Goal: Task Accomplishment & Management: Complete application form

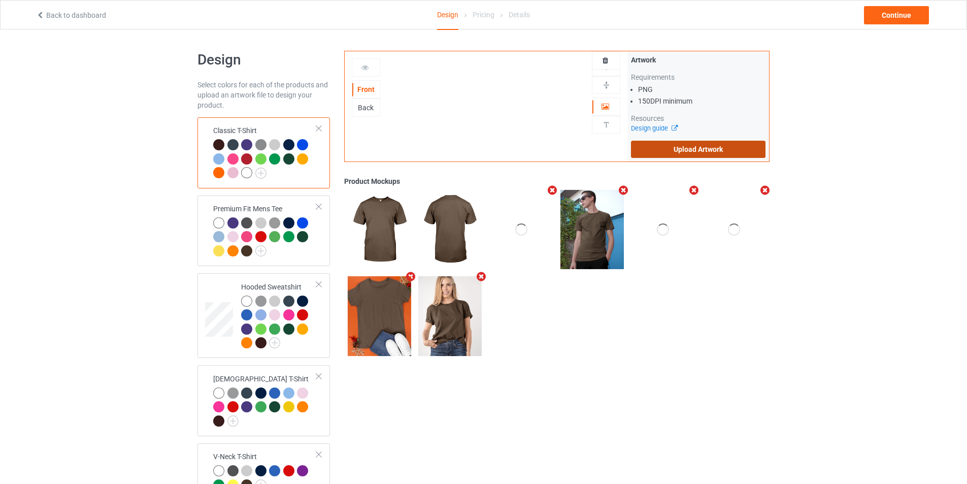
click at [702, 143] on label "Upload Artwork" at bounding box center [698, 149] width 134 height 17
click at [0, 0] on input "Upload Artwork" at bounding box center [0, 0] width 0 height 0
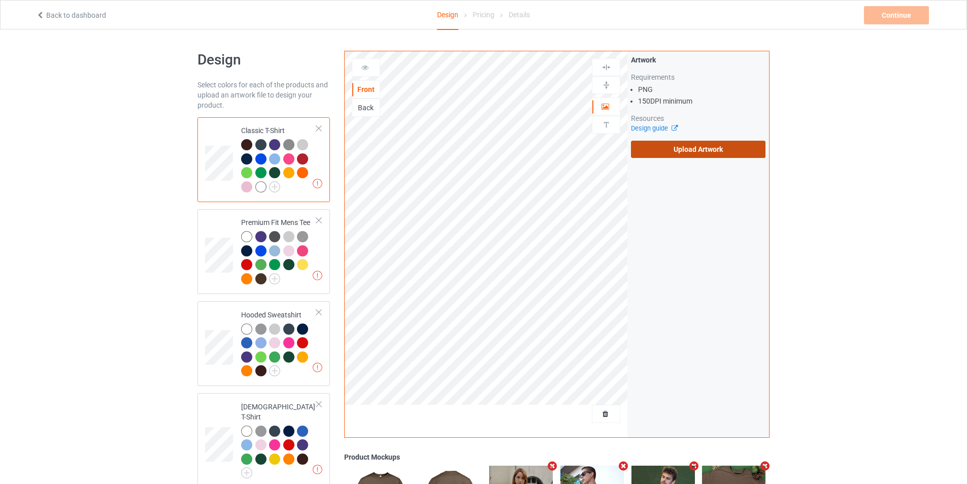
click at [681, 155] on label "Upload Artwork" at bounding box center [698, 149] width 134 height 17
click at [0, 0] on input "Upload Artwork" at bounding box center [0, 0] width 0 height 0
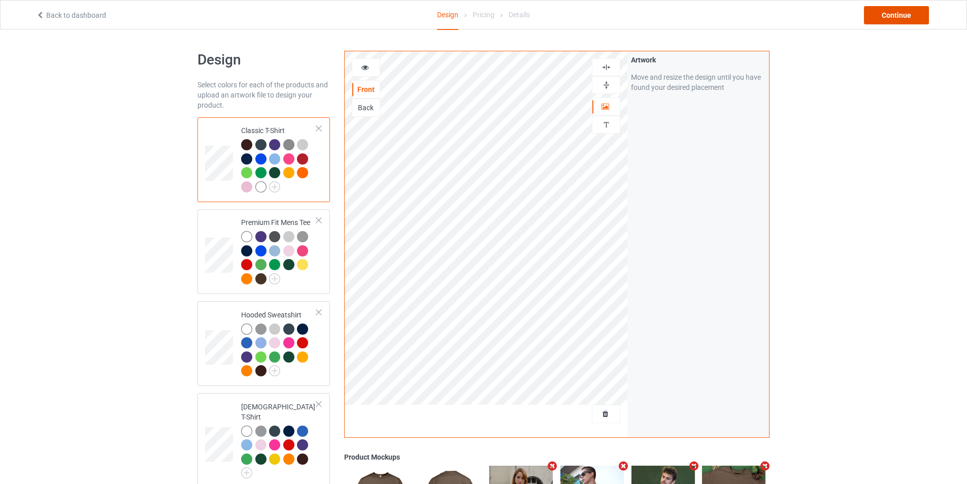
click at [910, 11] on div "Continue" at bounding box center [896, 15] width 65 height 18
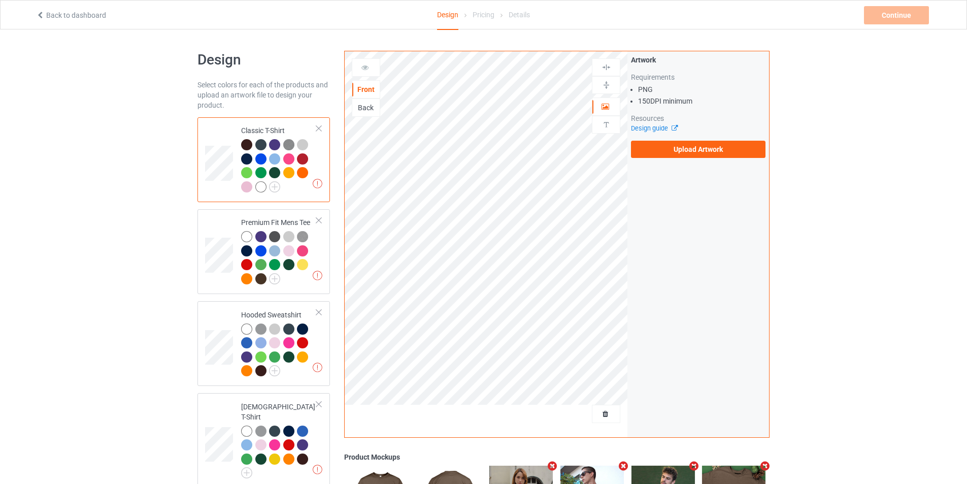
click at [261, 186] on div at bounding box center [260, 186] width 11 height 11
click at [686, 150] on label "Upload Artwork" at bounding box center [698, 149] width 134 height 17
click at [0, 0] on input "Upload Artwork" at bounding box center [0, 0] width 0 height 0
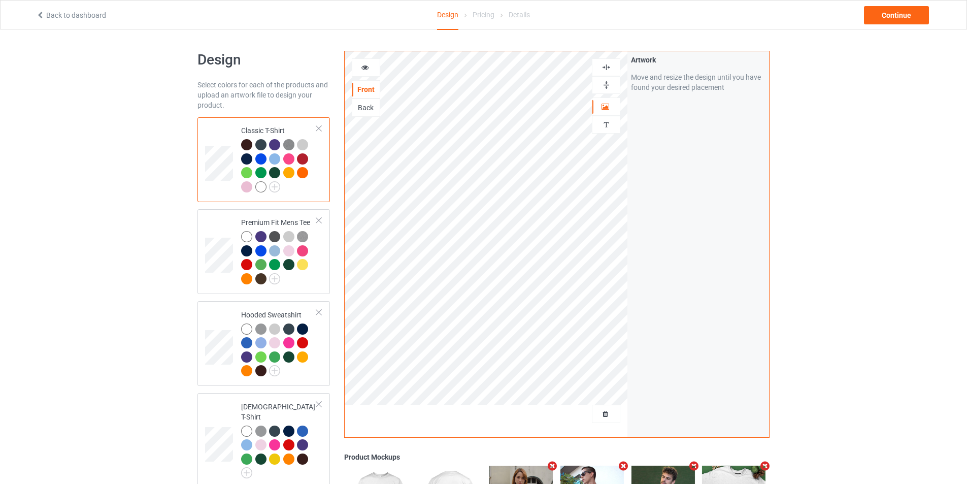
click at [924, 4] on div "Back to dashboard Design Pricing Details Continue" at bounding box center [483, 15] width 909 height 28
click at [921, 6] on div "Continue" at bounding box center [896, 15] width 65 height 18
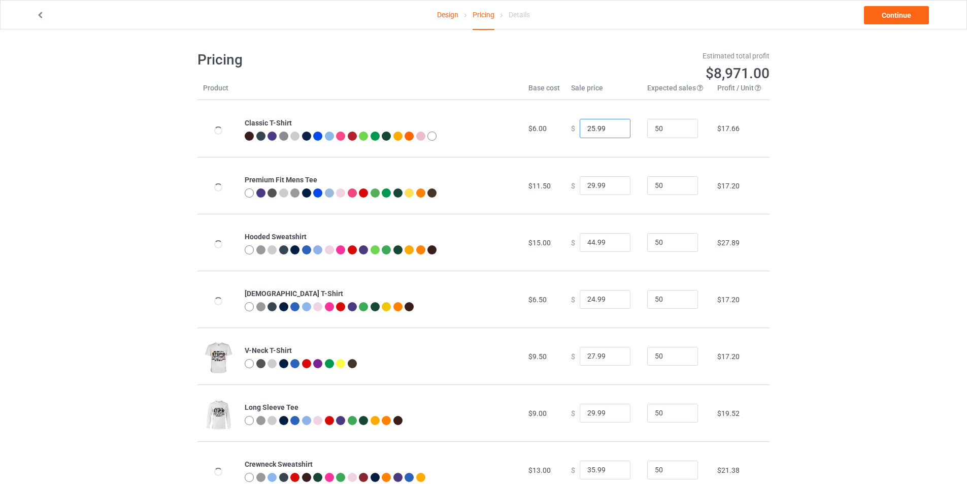
type input "25.99"
click at [612, 125] on input "25.99" at bounding box center [605, 128] width 51 height 19
type input "30.99"
click at [612, 183] on input "30.99" at bounding box center [605, 185] width 51 height 19
type input "45.99"
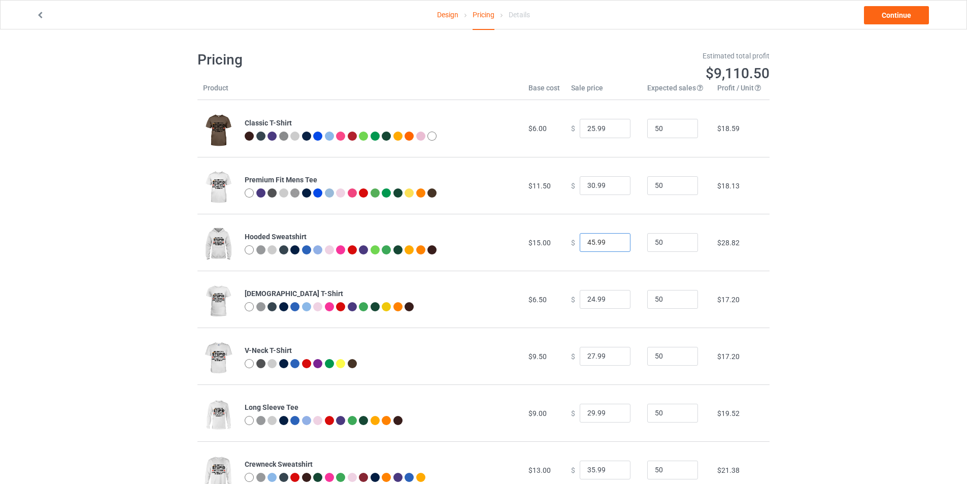
click at [614, 240] on input "45.99" at bounding box center [605, 242] width 51 height 19
type input "25.99"
click at [615, 296] on input "25.99" at bounding box center [605, 299] width 51 height 19
type input "28.99"
click at [614, 354] on input "28.99" at bounding box center [605, 356] width 51 height 19
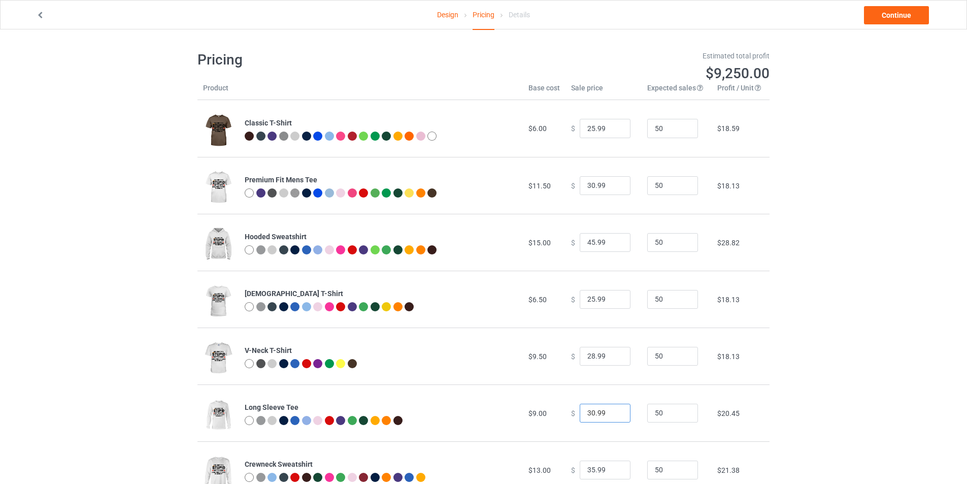
type input "30.99"
click at [615, 413] on input "30.99" at bounding box center [605, 412] width 51 height 19
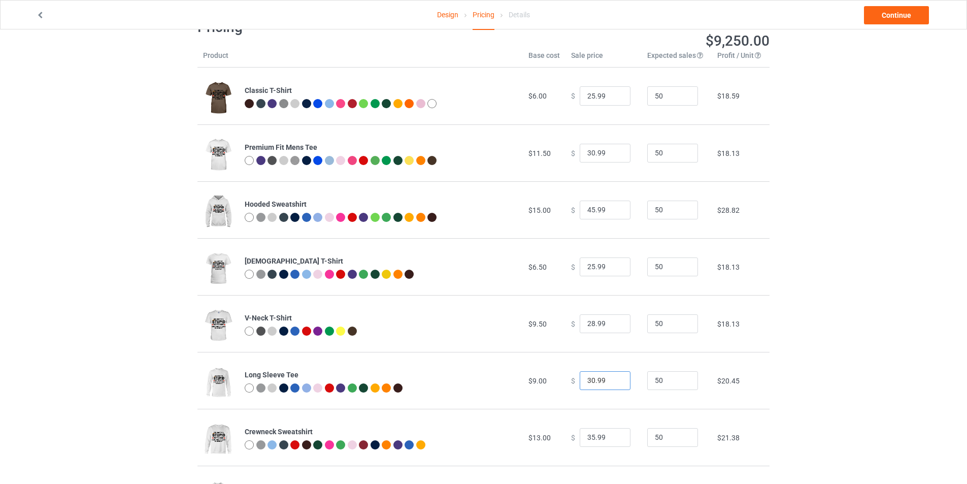
scroll to position [51, 0]
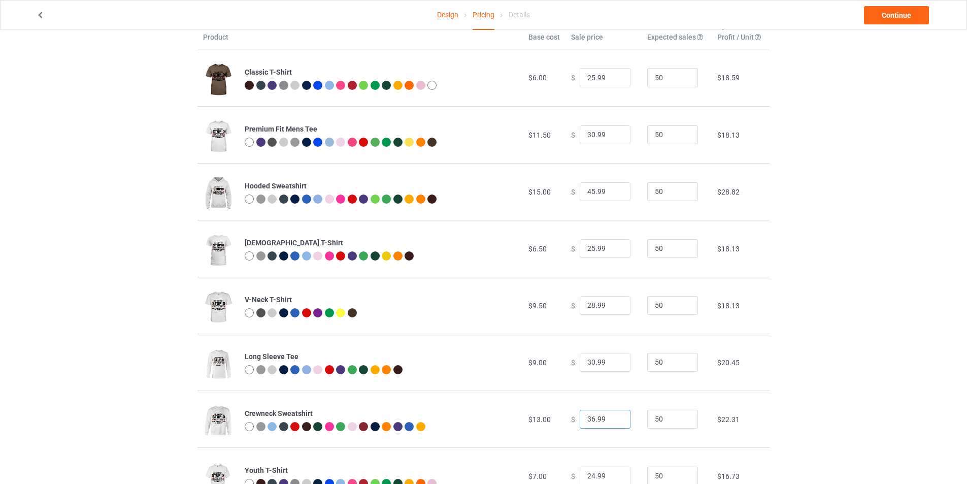
type input "36.99"
click at [613, 417] on input "36.99" at bounding box center [605, 419] width 51 height 19
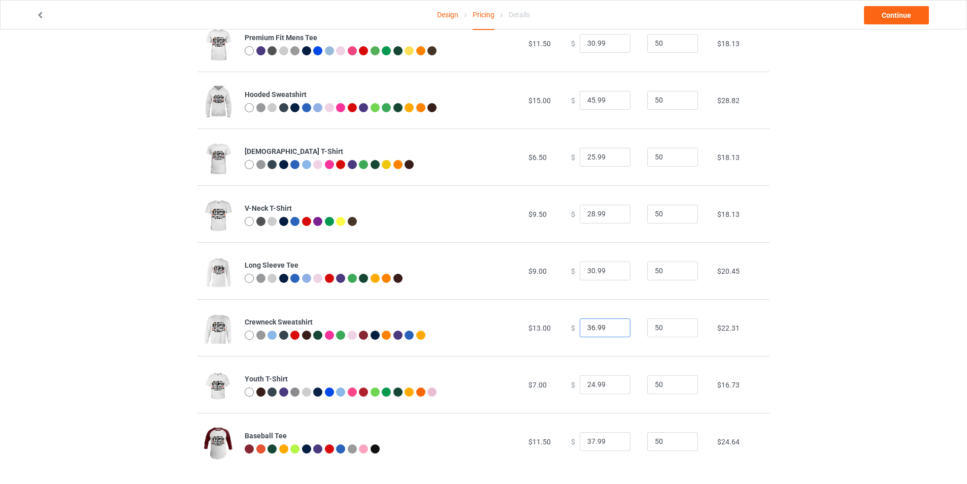
scroll to position [150, 0]
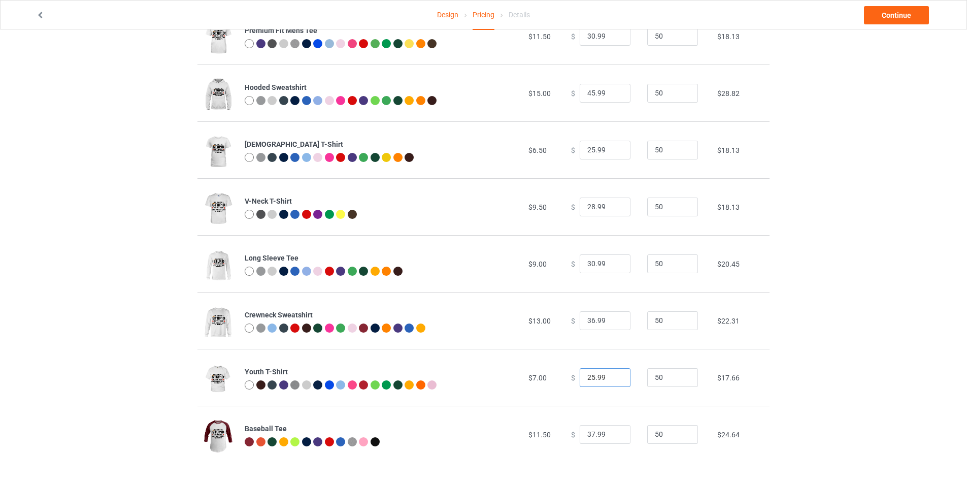
type input "25.99"
click at [613, 376] on input "25.99" at bounding box center [605, 377] width 51 height 19
type input "38.99"
click at [613, 431] on input "38.99" at bounding box center [605, 434] width 51 height 19
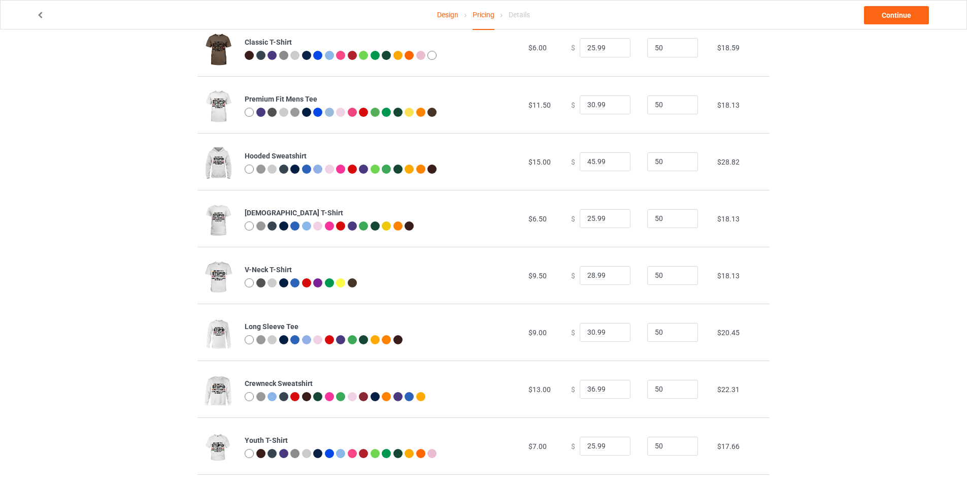
scroll to position [0, 0]
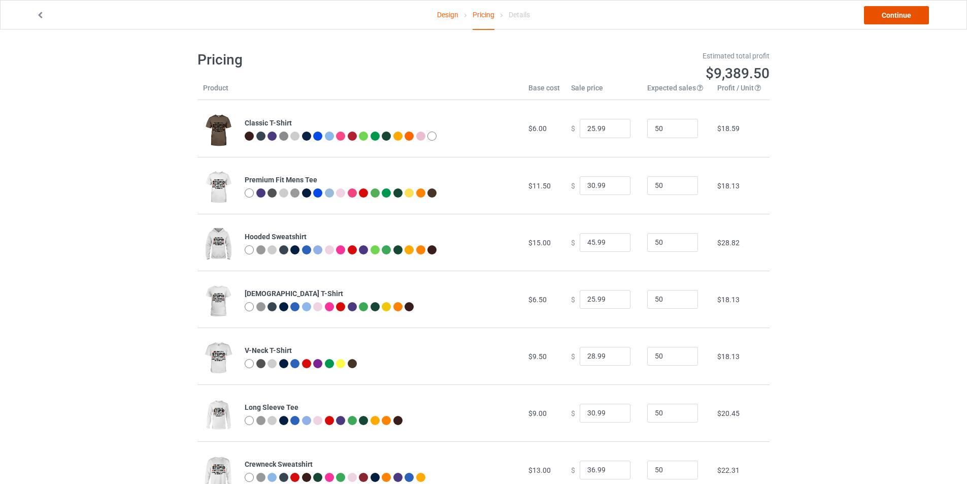
click at [877, 21] on link "Continue" at bounding box center [896, 15] width 65 height 18
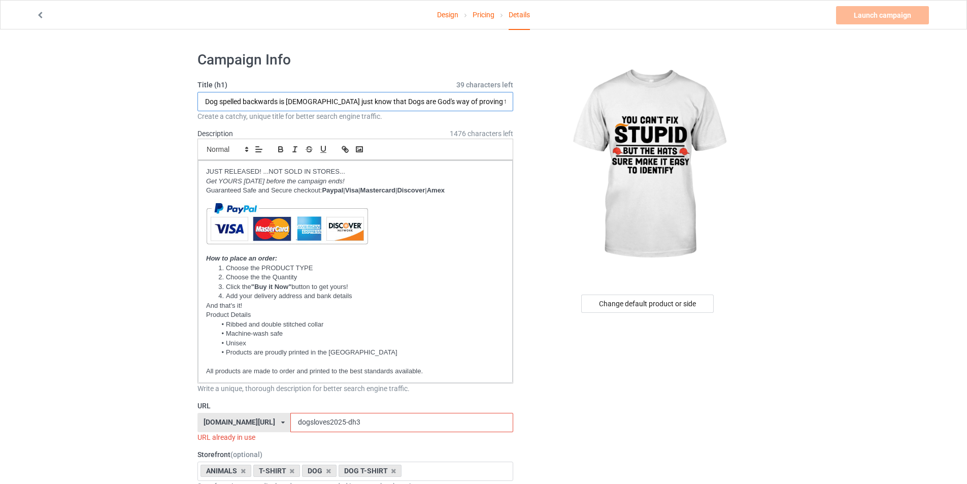
scroll to position [0, 53]
drag, startPoint x: 206, startPoint y: 101, endPoint x: 743, endPoint y: 146, distance: 539.3
drag, startPoint x: 365, startPoint y: 430, endPoint x: 373, endPoint y: 418, distance: 14.4
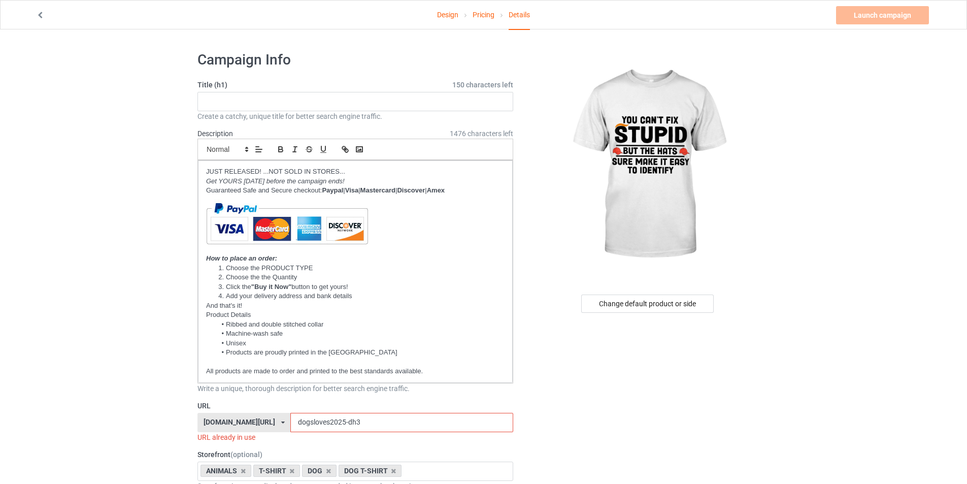
click at [373, 418] on input "dogsloves2025-dh3" at bounding box center [401, 422] width 222 height 19
drag, startPoint x: 373, startPoint y: 418, endPoint x: 225, endPoint y: 421, distance: 147.7
click at [225, 421] on div "[DOMAIN_NAME][URL] [DOMAIN_NAME][URL] [DOMAIN_NAME]/ [DOMAIN_NAME]/ [DOMAIN_NAM…" at bounding box center [355, 422] width 316 height 19
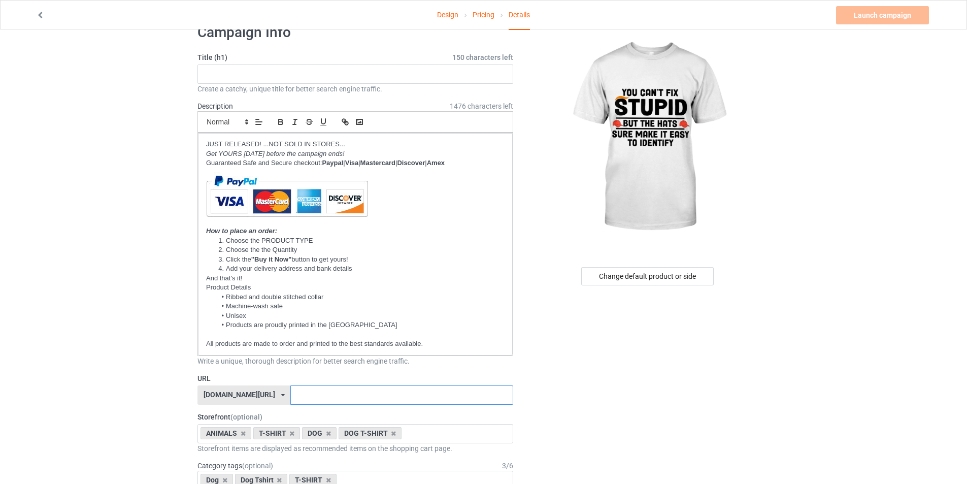
scroll to position [51, 0]
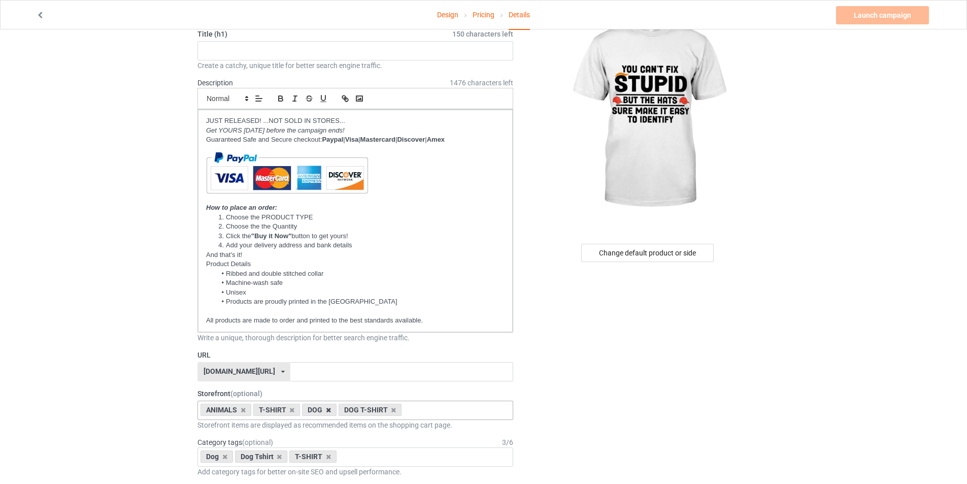
drag, startPoint x: 320, startPoint y: 409, endPoint x: 325, endPoint y: 408, distance: 5.2
click at [322, 409] on div "DOG" at bounding box center [319, 409] width 35 height 12
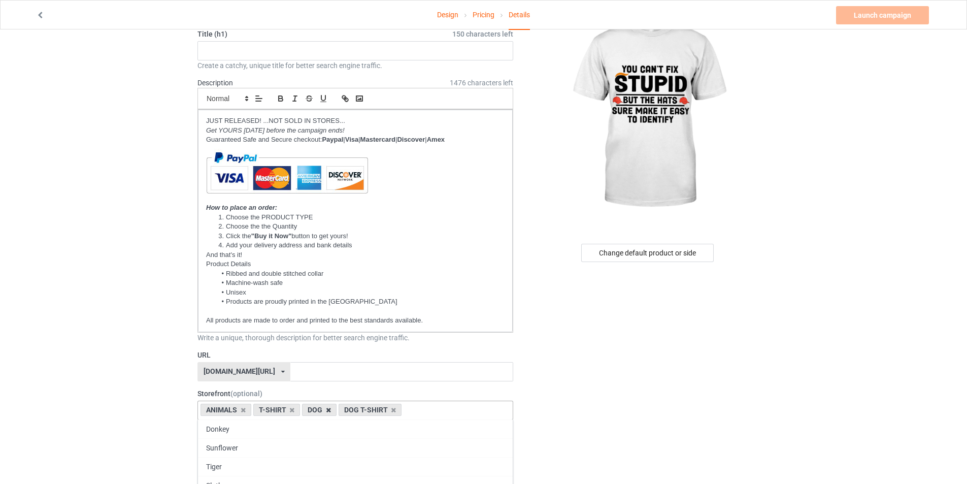
click at [327, 408] on icon at bounding box center [328, 410] width 5 height 7
click at [359, 409] on div "DOG T-SHIRT" at bounding box center [333, 409] width 63 height 12
click at [355, 410] on icon at bounding box center [357, 410] width 5 height 7
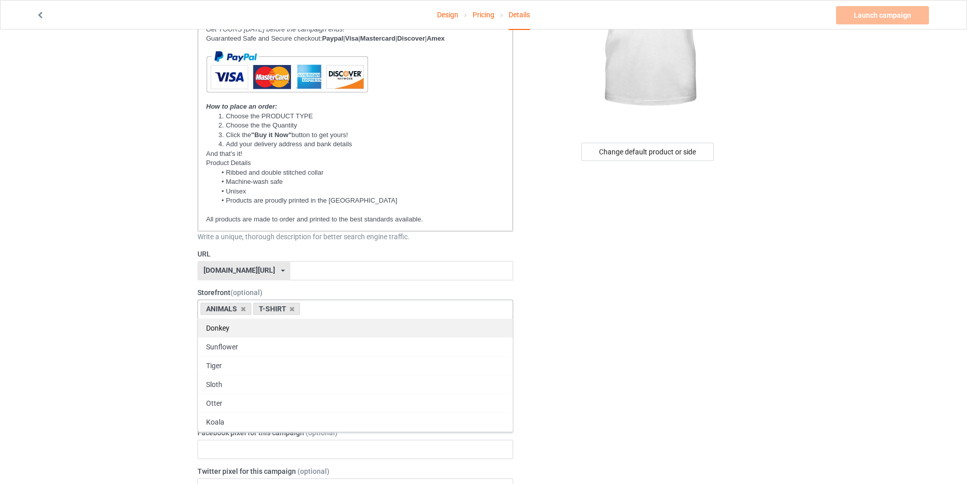
scroll to position [152, 0]
click at [246, 308] on icon at bounding box center [243, 308] width 5 height 7
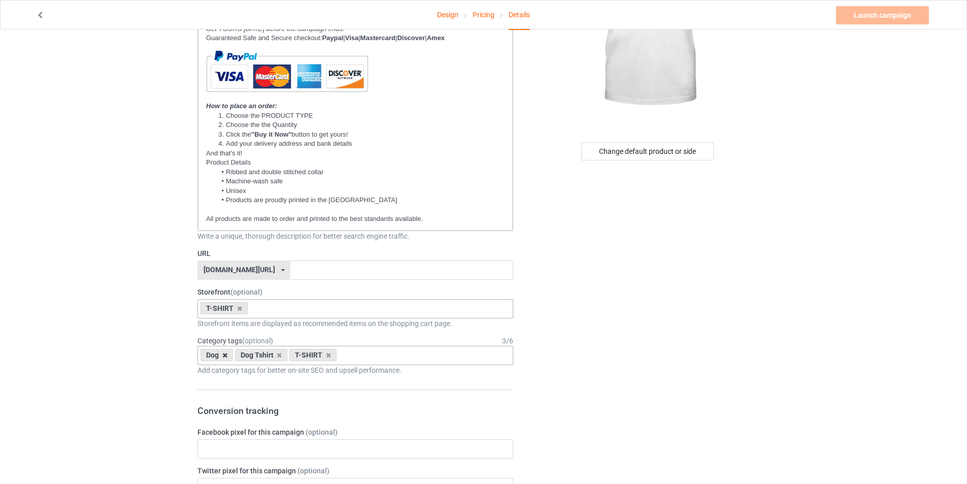
click at [226, 355] on icon at bounding box center [224, 355] width 5 height 7
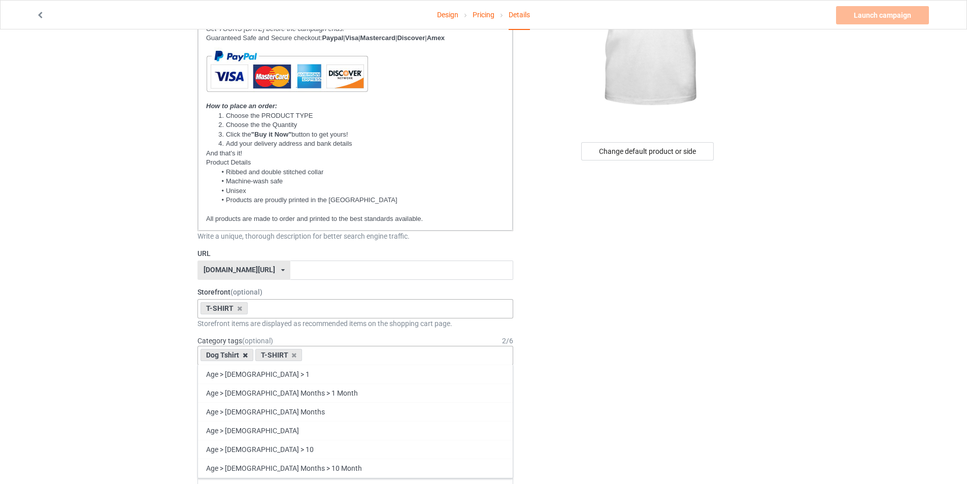
click at [245, 353] on icon at bounding box center [245, 355] width 5 height 7
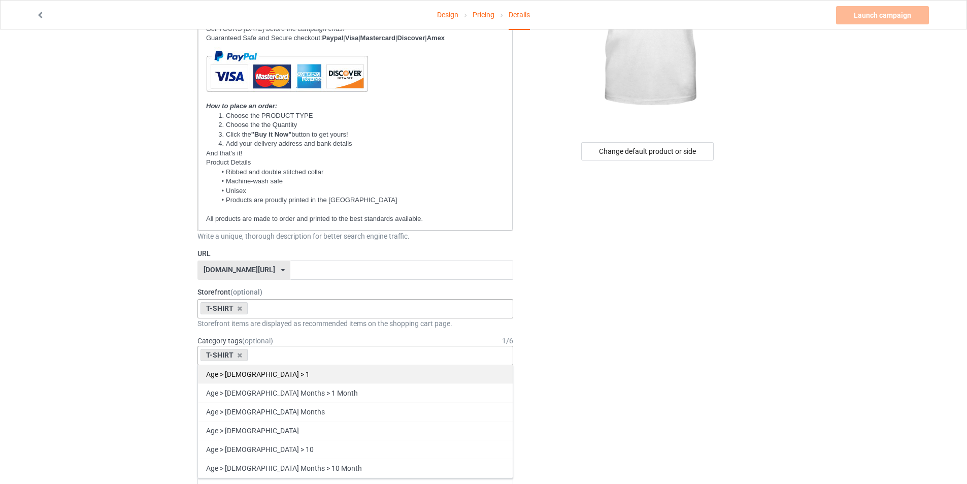
click at [253, 375] on div "Age > [DEMOGRAPHIC_DATA] > 1" at bounding box center [355, 373] width 315 height 19
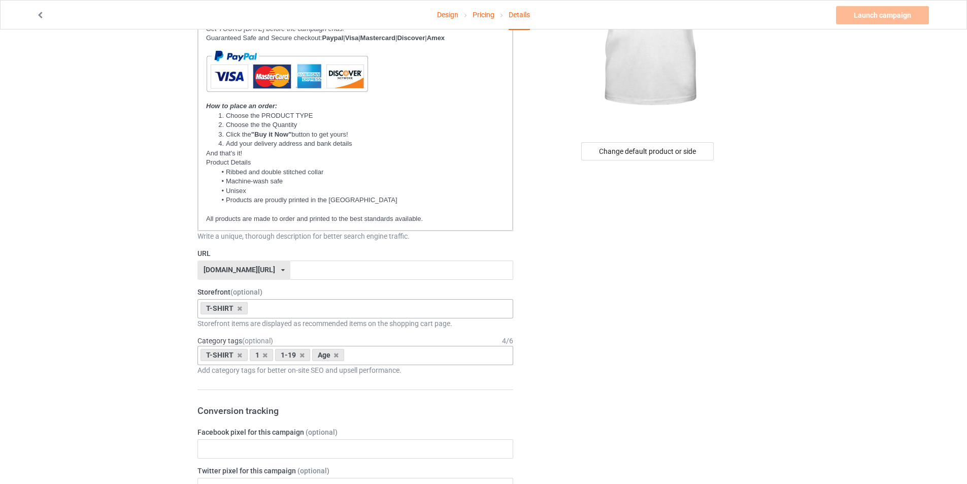
click at [264, 353] on icon at bounding box center [264, 355] width 5 height 7
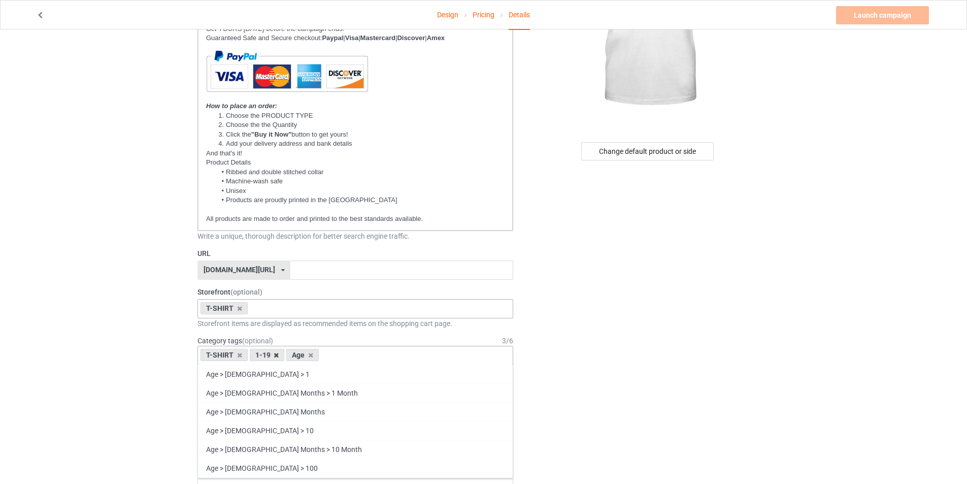
click at [276, 352] on icon at bounding box center [276, 355] width 5 height 7
click at [271, 355] on icon at bounding box center [273, 355] width 5 height 7
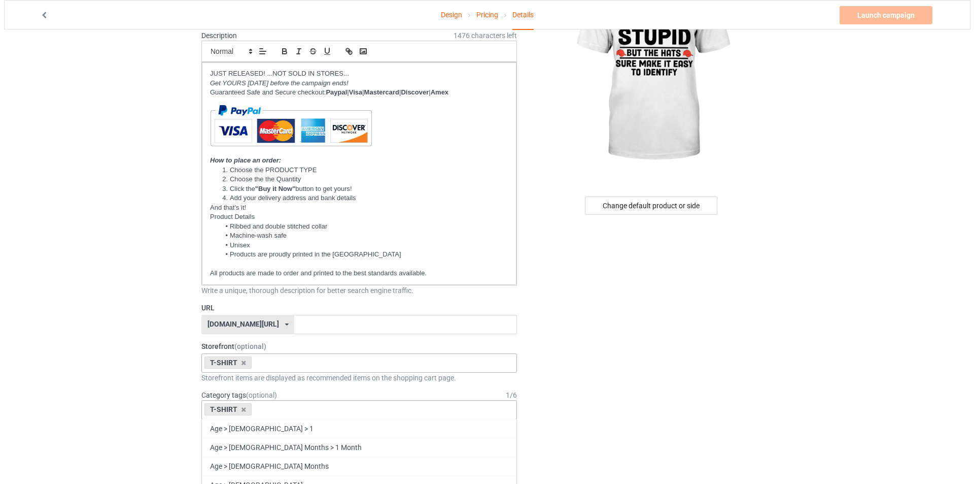
scroll to position [0, 0]
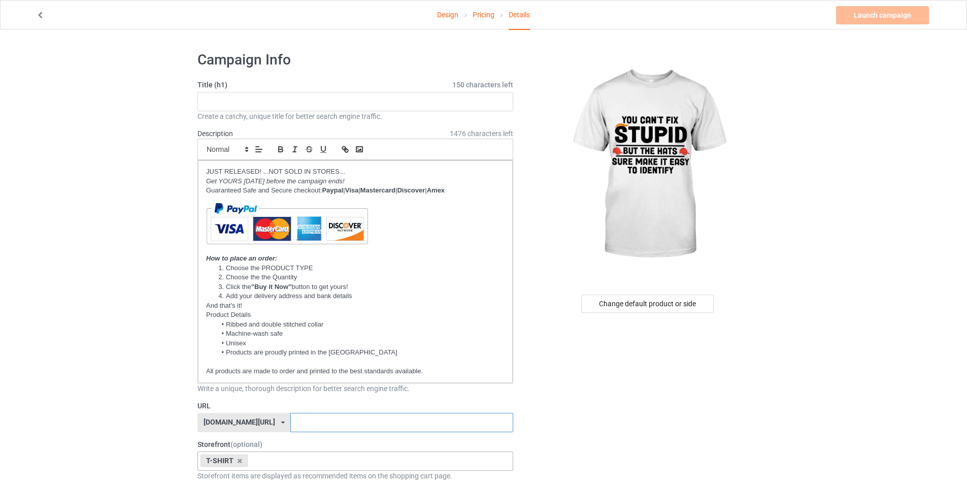
click at [315, 425] on input "text" at bounding box center [401, 422] width 222 height 19
type input "stupid01"
click at [287, 106] on input "text" at bounding box center [355, 101] width 316 height 19
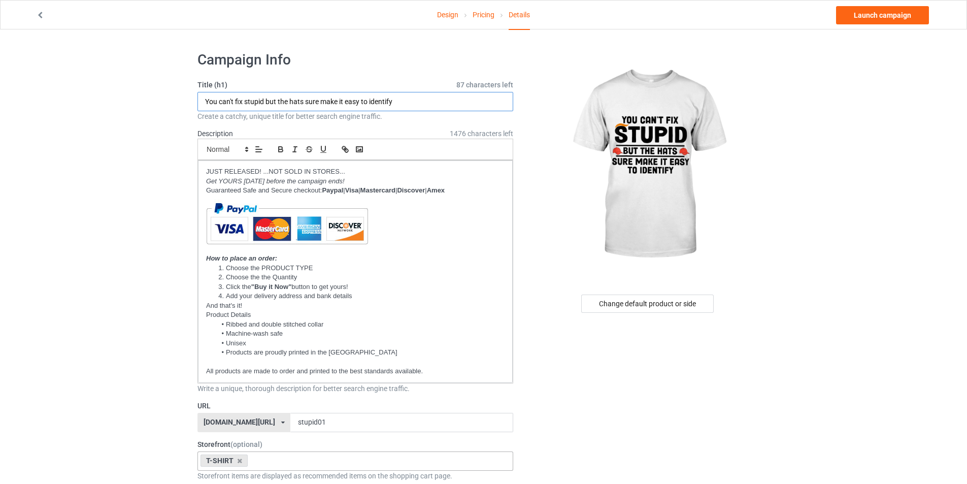
drag, startPoint x: 412, startPoint y: 98, endPoint x: 162, endPoint y: 107, distance: 249.8
type input "You can't fix stupid but the hats sure make it easy to identify"
click at [885, 18] on link "Launch campaign" at bounding box center [882, 15] width 93 height 18
